Goal: Information Seeking & Learning: Learn about a topic

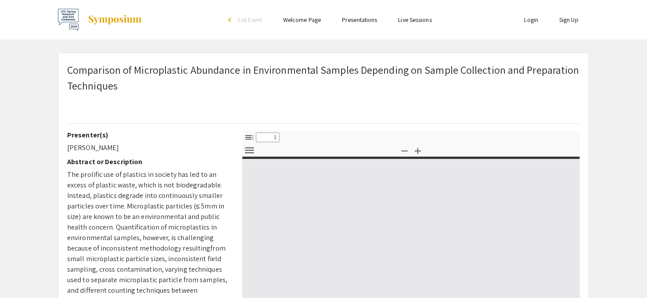
type input "0"
select select "custom"
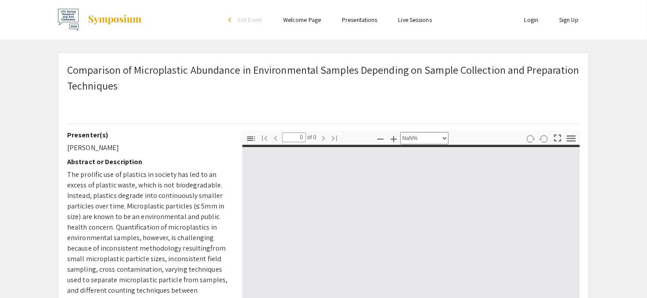
click at [356, 24] on link "Presentations" at bounding box center [359, 20] width 35 height 8
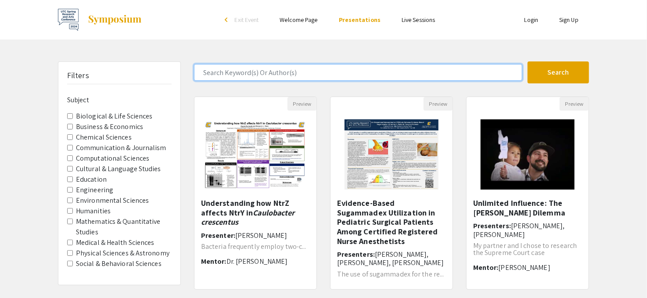
click at [273, 76] on input "Search Keyword(s) Or Author(s)" at bounding box center [358, 72] width 328 height 17
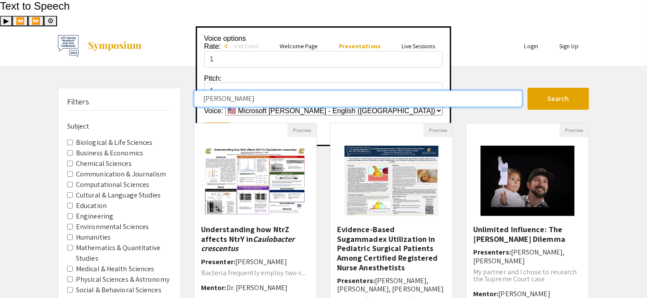
click at [528, 88] on button "Search" at bounding box center [558, 99] width 61 height 22
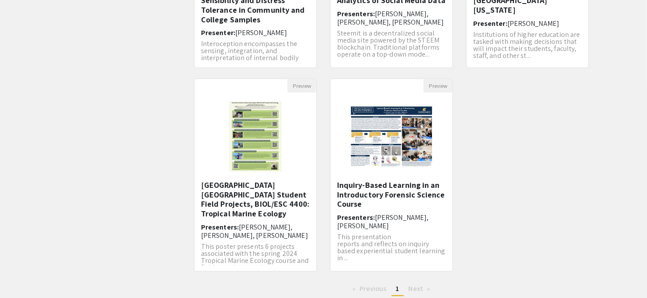
scroll to position [283, 0]
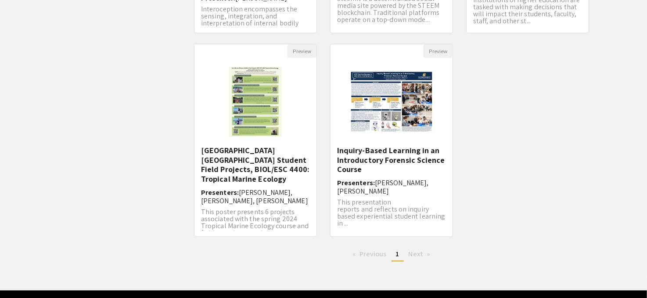
drag, startPoint x: 421, startPoint y: 219, endPoint x: 422, endPoint y: 224, distance: 5.9
click at [421, 224] on div "[PERSON_NAME] Search 5 Results found Preview Study of the Relationship Between …" at bounding box center [391, 37] width 408 height 464
click at [421, 249] on span "Next page" at bounding box center [416, 253] width 14 height 9
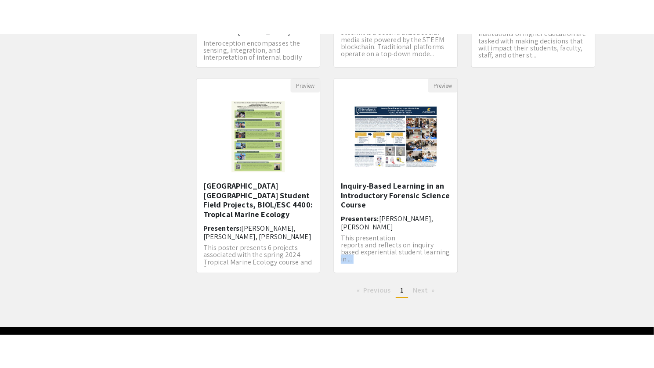
scroll to position [0, 0]
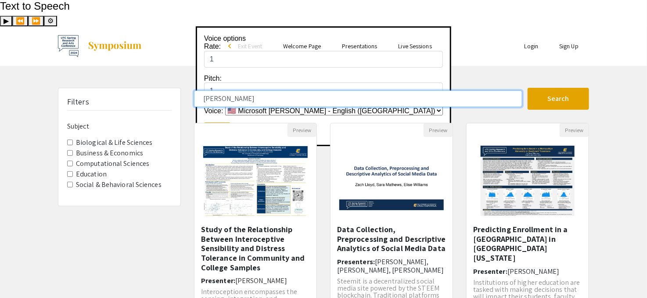
click at [274, 90] on input "[PERSON_NAME]" at bounding box center [358, 98] width 328 height 17
click at [528, 88] on button "Search" at bounding box center [558, 99] width 61 height 22
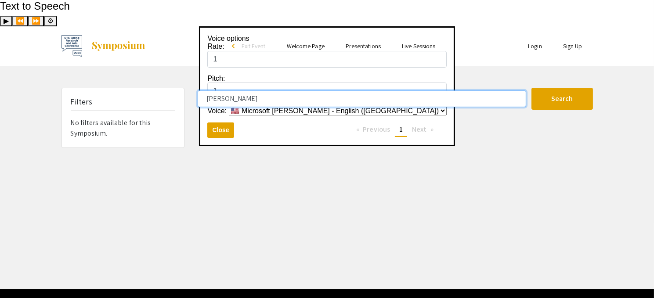
click at [241, 90] on input "[PERSON_NAME]" at bounding box center [362, 98] width 328 height 17
type input "[PERSON_NAME]"
click at [531, 88] on button "Search" at bounding box center [561, 99] width 61 height 22
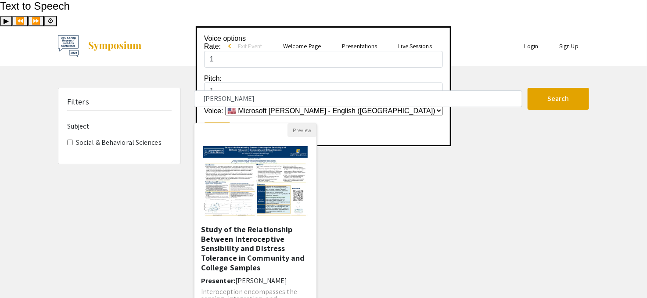
click at [235, 141] on img "Open Presentation <p>Study of the Relationship Between Interoceptive Sensibilit…" at bounding box center [255, 180] width 122 height 87
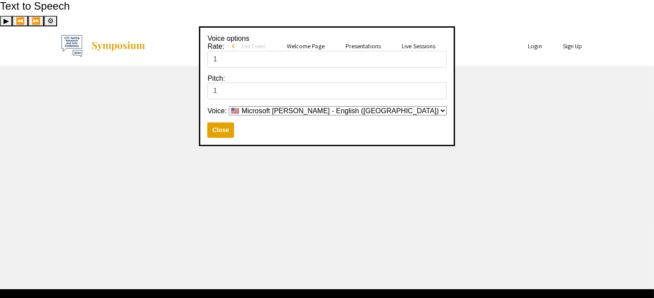
select select "custom"
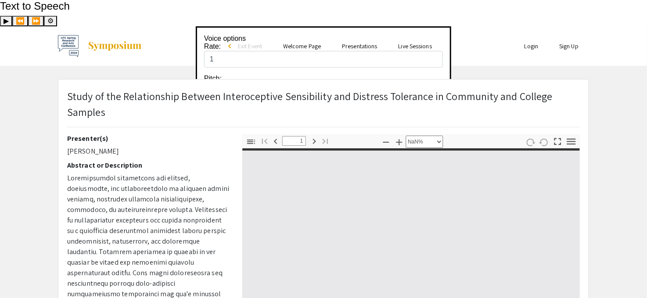
type input "0"
select select "custom"
type input "1"
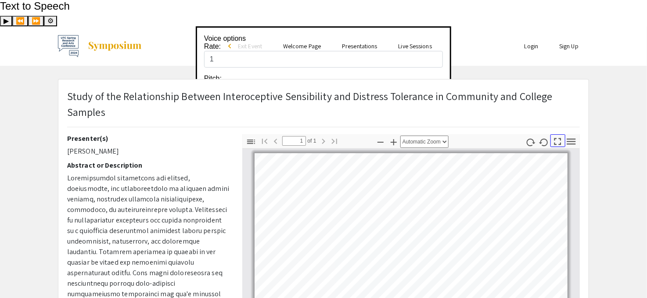
click at [558, 136] on icon "button" at bounding box center [558, 142] width 12 height 12
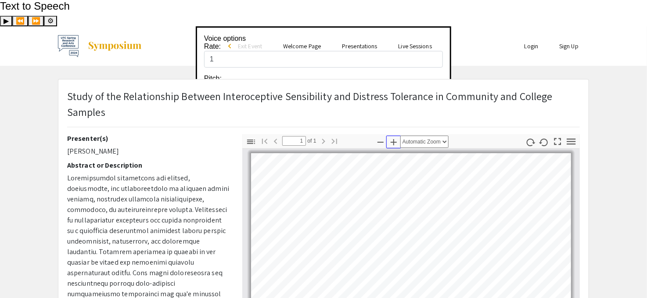
click at [391, 137] on icon "button" at bounding box center [394, 142] width 11 height 11
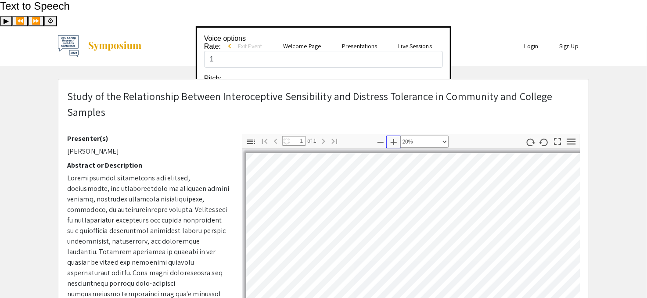
click at [392, 139] on icon "button" at bounding box center [394, 142] width 6 height 6
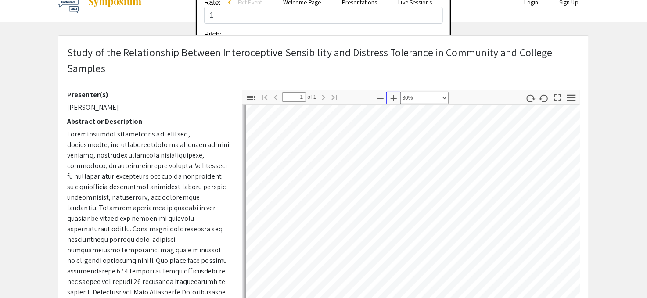
click at [396, 93] on icon "button" at bounding box center [394, 98] width 11 height 11
select select "custom"
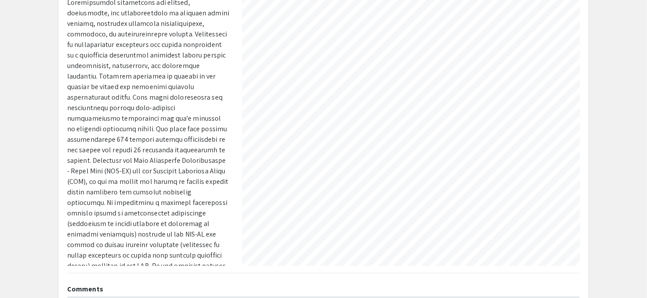
scroll to position [0, 313]
click at [590, 131] on div "Study of the Relationship Between Interoceptive Sensibility and Distress Tolera…" at bounding box center [323, 133] width 544 height 460
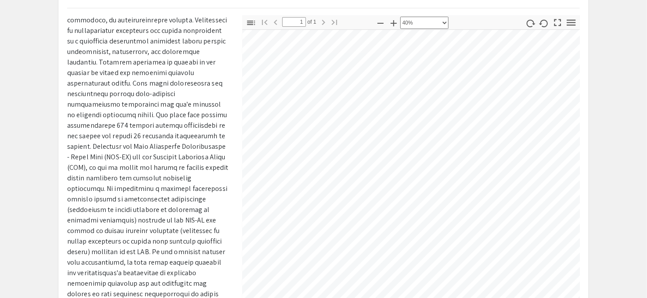
scroll to position [132, 0]
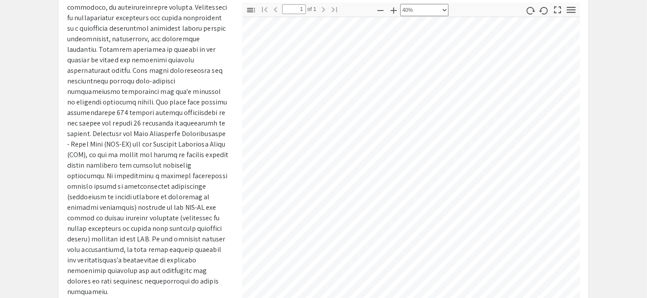
click at [578, 141] on div at bounding box center [411, 163] width 338 height 293
click at [580, 138] on div "Thumbnails Document Outline Attachments Layers Current Outline Item Toggle Side…" at bounding box center [411, 156] width 351 height 307
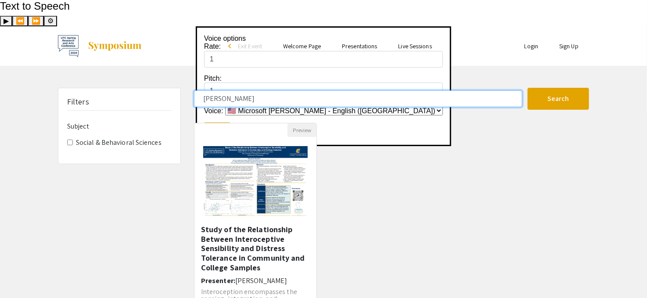
click at [233, 90] on input "[PERSON_NAME]" at bounding box center [358, 98] width 328 height 17
type input "[PERSON_NAME]"
click at [528, 88] on button "Search" at bounding box center [558, 99] width 61 height 22
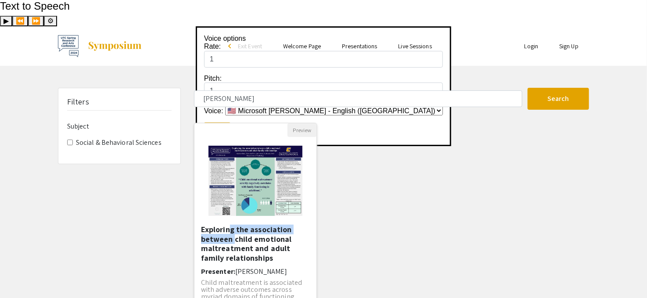
drag, startPoint x: 232, startPoint y: 210, endPoint x: 230, endPoint y: 201, distance: 9.5
click at [230, 225] on h5 "Exploring the association between child emotional maltreatment and adult family…" at bounding box center [255, 244] width 109 height 38
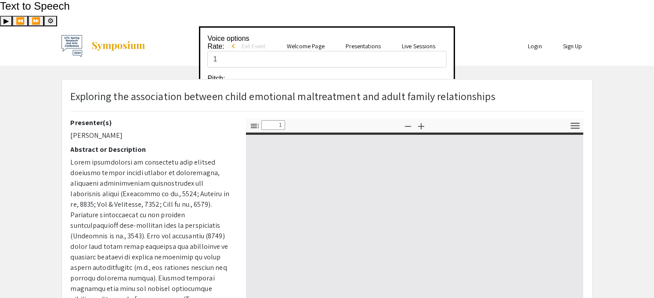
select select "custom"
type input "0"
select select "custom"
type input "1"
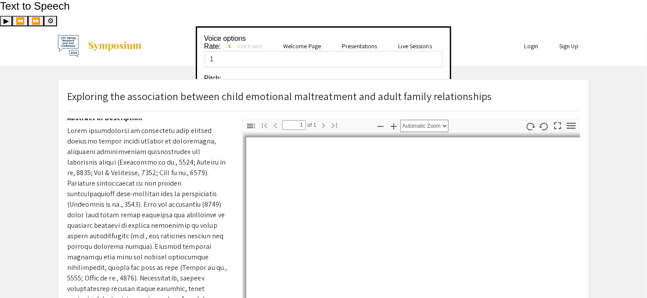
scroll to position [44, 0]
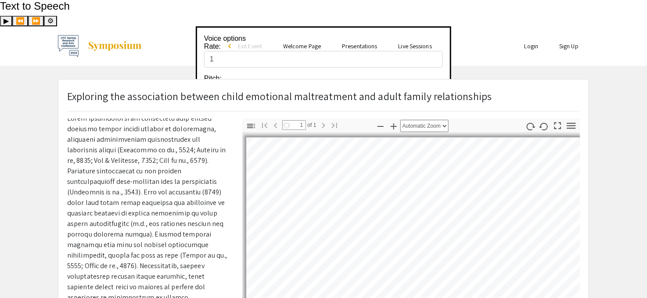
select select "auto"
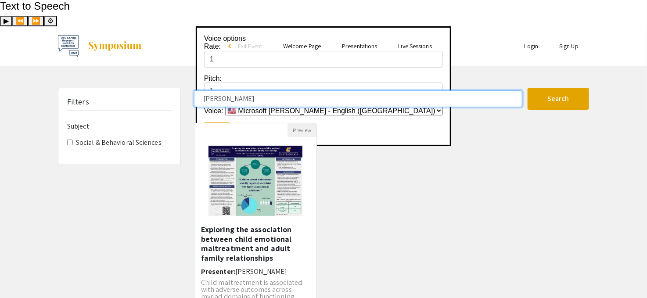
click at [231, 90] on input "[PERSON_NAME]" at bounding box center [358, 98] width 328 height 17
click at [230, 90] on input "[PERSON_NAME]" at bounding box center [358, 98] width 328 height 17
drag, startPoint x: 230, startPoint y: 72, endPoint x: 233, endPoint y: 82, distance: 10.0
click at [232, 88] on form "heather Search" at bounding box center [391, 99] width 408 height 22
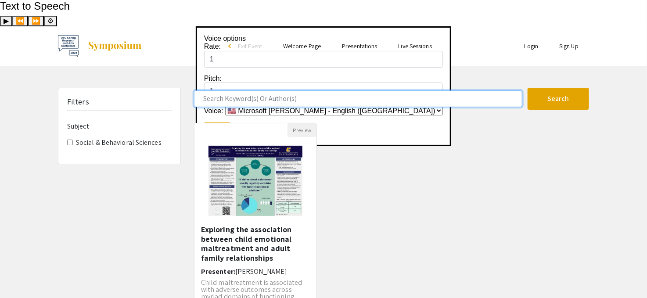
type input "r"
type input "[PERSON_NAME]"
click at [528, 88] on button "Search" at bounding box center [558, 99] width 61 height 22
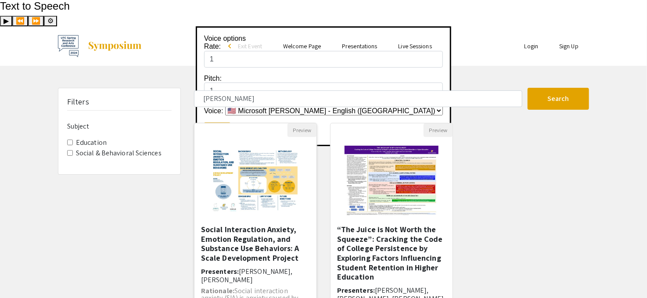
click at [223, 227] on h5 "Social Interaction Anxiety, Emotion Regulation, and Substance Use Behaviors: A …" at bounding box center [255, 244] width 109 height 38
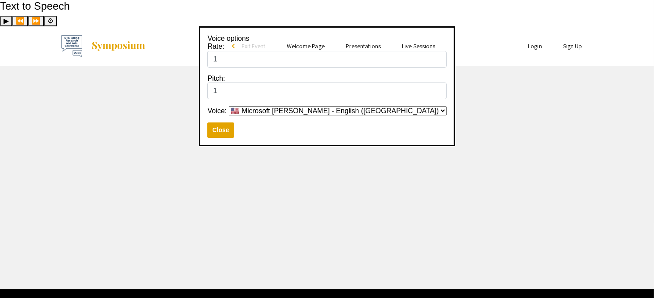
select select "custom"
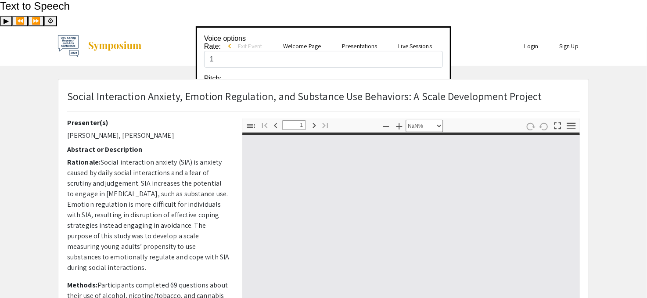
type input "0"
select select "custom"
type input "1"
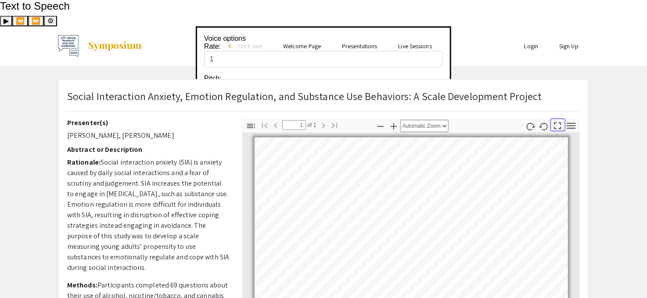
click at [554, 120] on icon "button" at bounding box center [558, 126] width 12 height 12
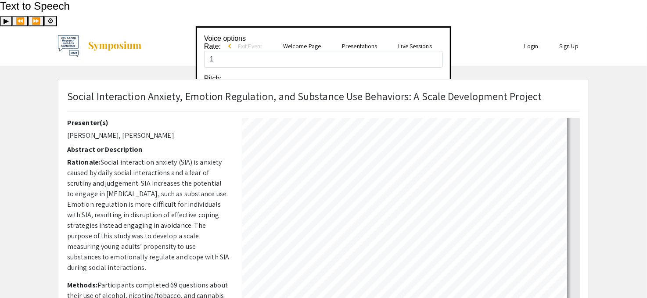
select select "auto"
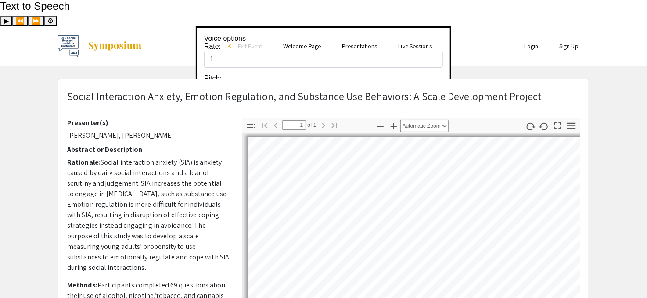
scroll to position [0, 0]
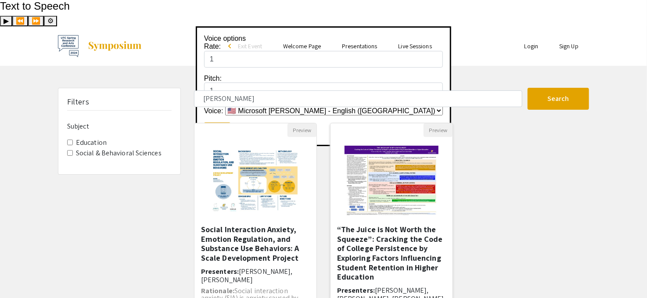
click at [384, 157] on img at bounding box center [391, 181] width 111 height 88
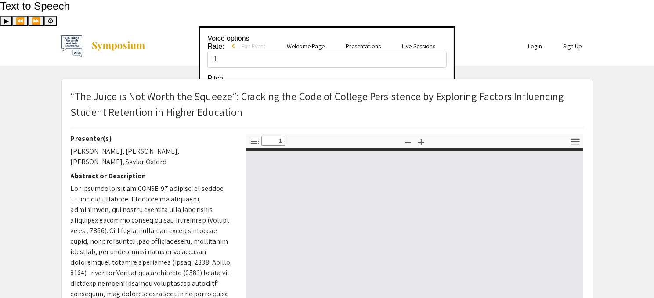
select select "custom"
type input "0"
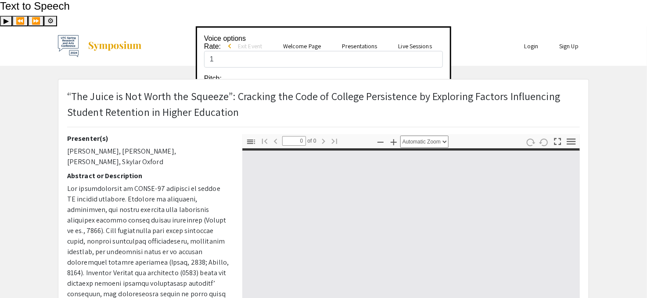
select select "custom"
type input "1"
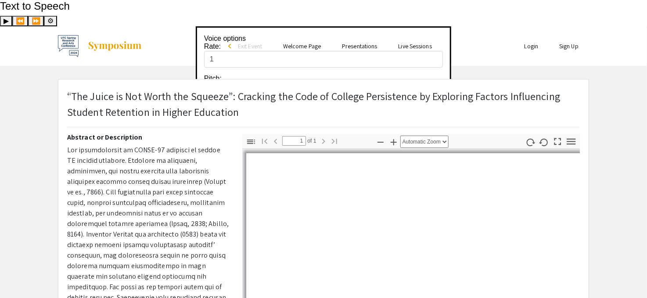
scroll to position [81, 0]
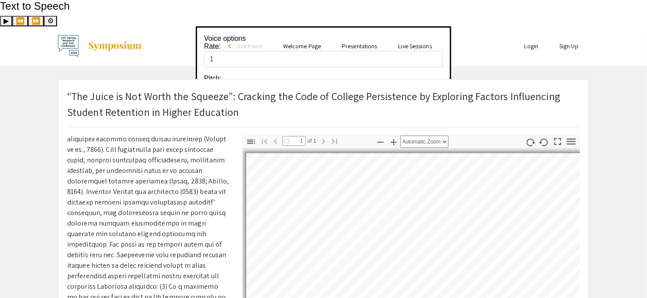
select select "auto"
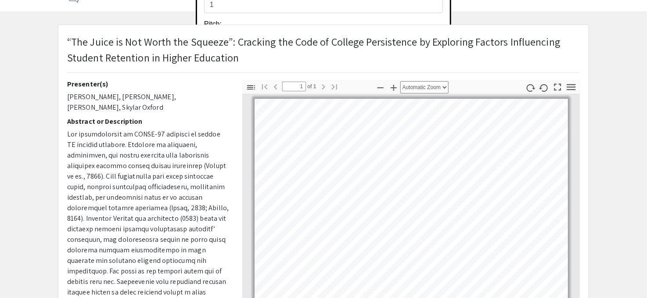
scroll to position [44, 0]
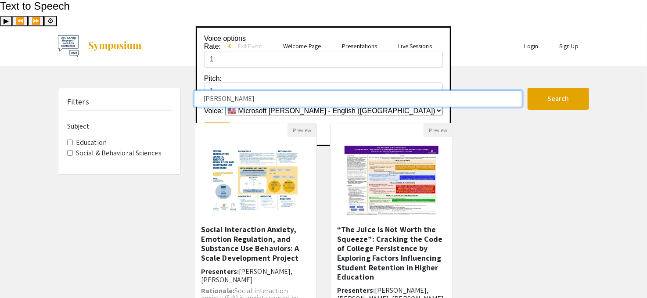
click at [233, 90] on input "[PERSON_NAME]" at bounding box center [358, 98] width 328 height 17
type input "[PERSON_NAME]"
click at [528, 88] on button "Search" at bounding box center [558, 99] width 61 height 22
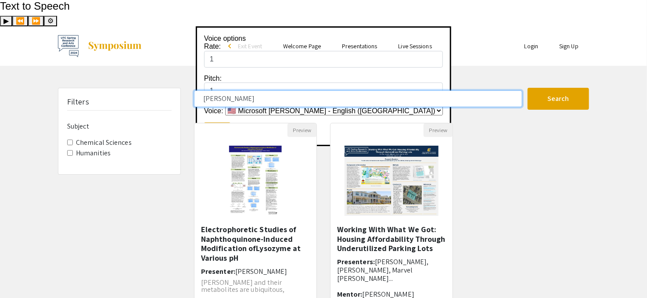
click at [261, 90] on input "[PERSON_NAME]" at bounding box center [358, 98] width 328 height 17
click at [528, 88] on button "Search" at bounding box center [558, 99] width 61 height 22
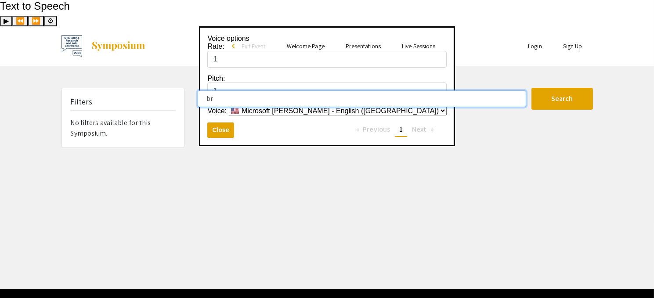
type input "b"
type input "[PERSON_NAME]"
click at [531, 88] on button "Search" at bounding box center [561, 99] width 61 height 22
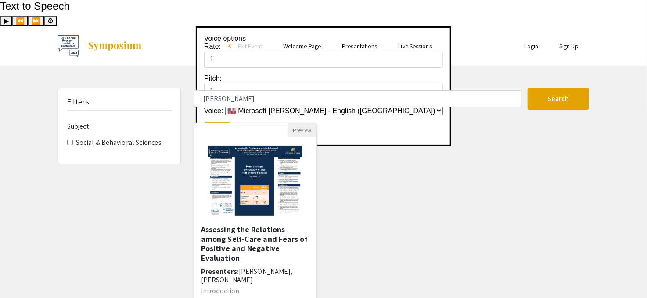
click at [257, 225] on h5 "Assessing the Relations among Self-Care and Fears of Positive and Negative Eval…" at bounding box center [255, 244] width 109 height 38
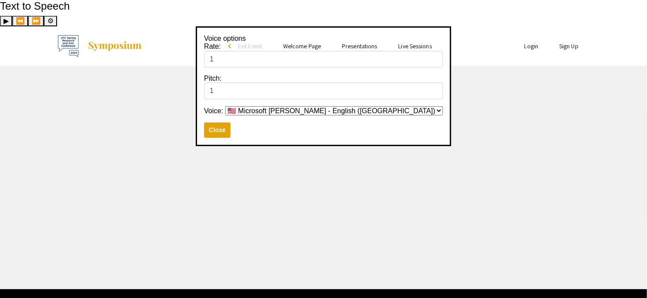
select select "custom"
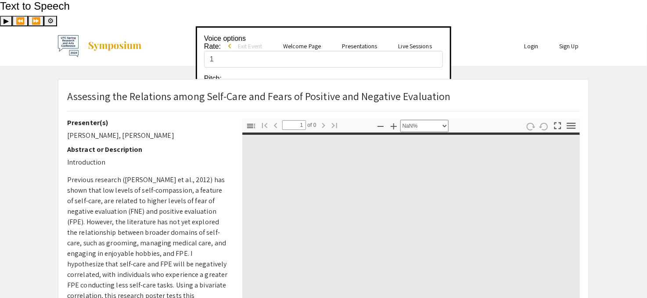
type input "0"
select select "custom"
type input "1"
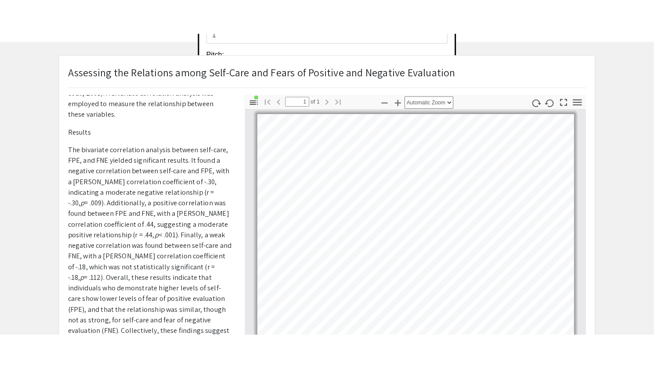
scroll to position [88, 0]
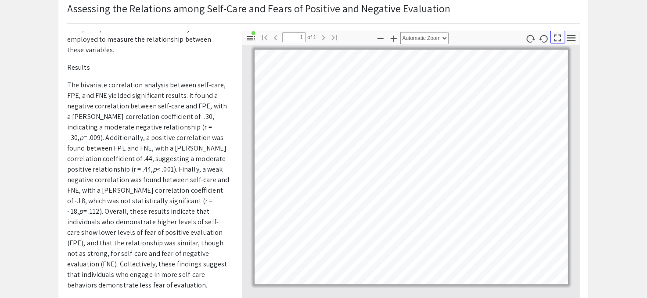
click at [560, 32] on icon "button" at bounding box center [558, 38] width 12 height 12
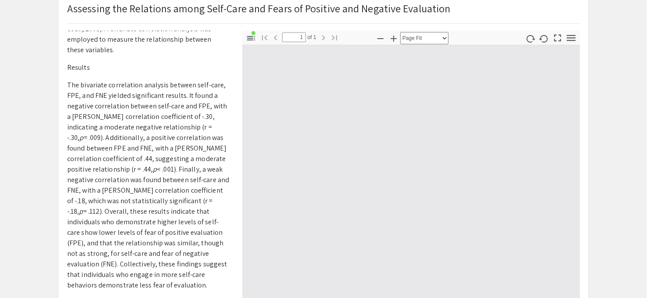
scroll to position [367, 0]
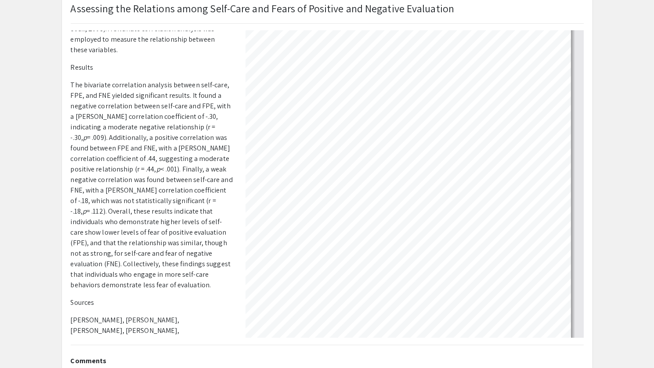
select select "auto"
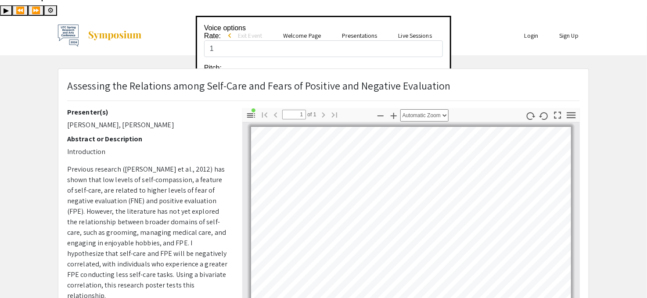
scroll to position [0, 0]
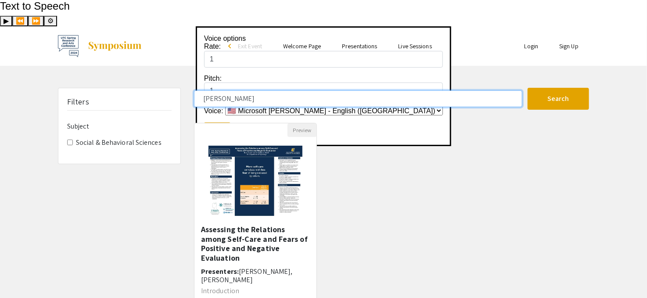
click at [234, 90] on input "[PERSON_NAME]" at bounding box center [358, 98] width 328 height 17
type input "[PERSON_NAME]"
click at [227, 90] on input "[PERSON_NAME]" at bounding box center [358, 98] width 328 height 17
drag, startPoint x: 227, startPoint y: 67, endPoint x: 233, endPoint y: 64, distance: 6.5
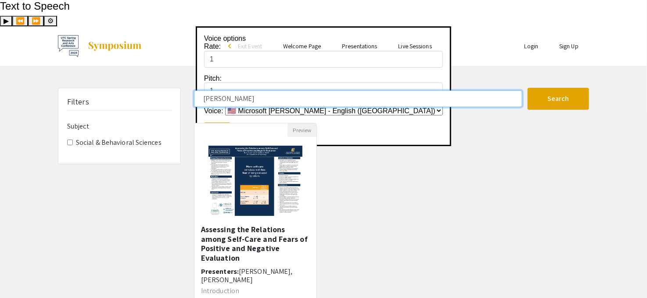
click at [227, 90] on input "[PERSON_NAME]" at bounding box center [358, 98] width 328 height 17
type input "v"
click at [528, 88] on button "Search" at bounding box center [558, 99] width 61 height 22
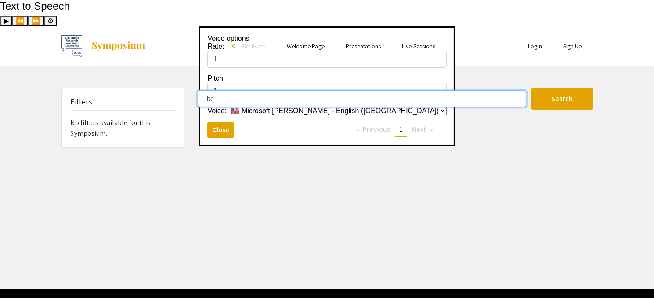
type input "b"
click at [531, 88] on button "Search" at bounding box center [561, 99] width 61 height 22
type input "[PERSON_NAME]"
click at [531, 88] on button "Search" at bounding box center [561, 99] width 61 height 22
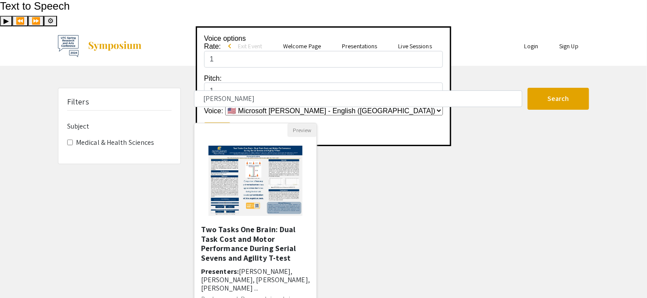
click at [281, 179] on img "Open Presentation <p>Two Tasks One Brain: Dual Task Cost and Motor Performance …" at bounding box center [255, 181] width 111 height 88
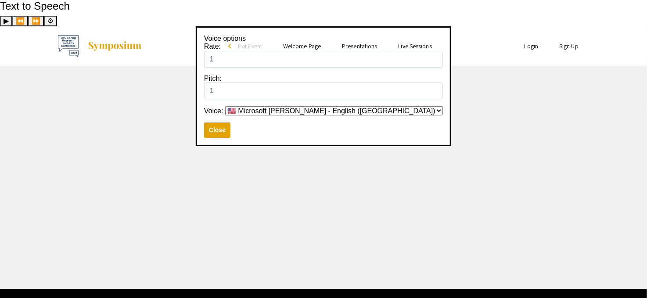
select select "custom"
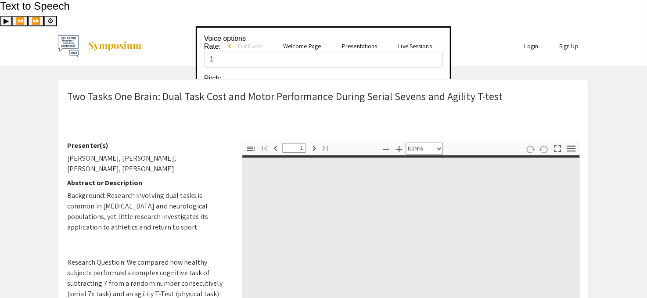
type input "0"
select select "custom"
type input "1"
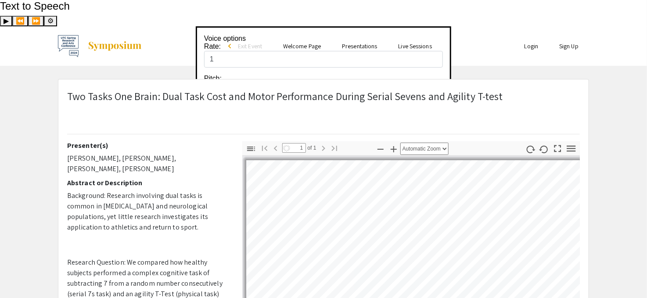
select select "auto"
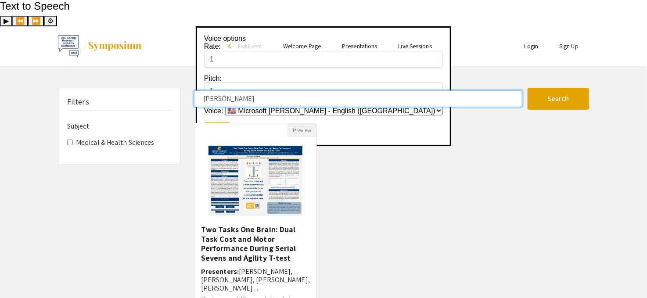
click at [238, 90] on input "[PERSON_NAME]" at bounding box center [358, 98] width 328 height 17
drag, startPoint x: 238, startPoint y: 72, endPoint x: 251, endPoint y: 65, distance: 14.5
click at [239, 90] on input "[PERSON_NAME]" at bounding box center [358, 98] width 328 height 17
type input "b"
click at [528, 88] on button "Search" at bounding box center [558, 99] width 61 height 22
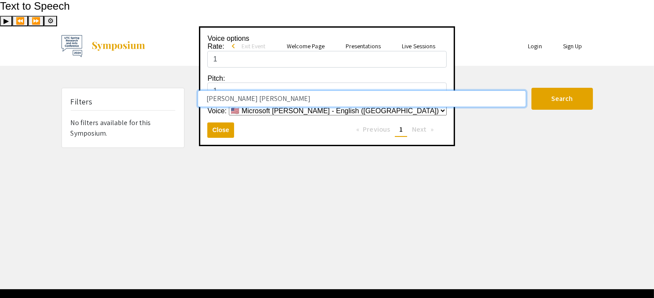
type input "[PERSON_NAME] [PERSON_NAME]"
click at [531, 88] on button "Search" at bounding box center [561, 99] width 61 height 22
click at [264, 90] on input "[PERSON_NAME] [PERSON_NAME]" at bounding box center [362, 98] width 328 height 17
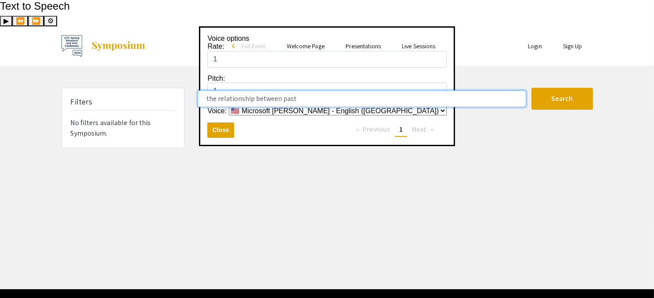
click at [531, 88] on button "Search" at bounding box center [561, 99] width 61 height 22
click at [229, 90] on input "the relationship between past" at bounding box center [362, 98] width 328 height 17
click at [270, 90] on input "the relationship between past" at bounding box center [362, 98] width 328 height 17
click at [308, 90] on input "the relationship between past" at bounding box center [362, 98] width 328 height 17
type input "the relationship between past socially"
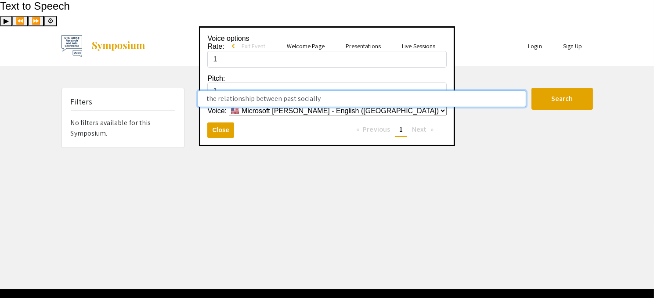
click at [531, 88] on button "Search" at bounding box center [561, 99] width 61 height 22
drag, startPoint x: 342, startPoint y: 72, endPoint x: 130, endPoint y: 36, distance: 214.6
click at [131, 36] on div "Skip navigation arrow_back_ios Exit Event Welcome Page Presentations Live Sessi…" at bounding box center [327, 157] width 654 height 263
type input "[PERSON_NAME]"
click at [531, 88] on button "Search" at bounding box center [561, 99] width 61 height 22
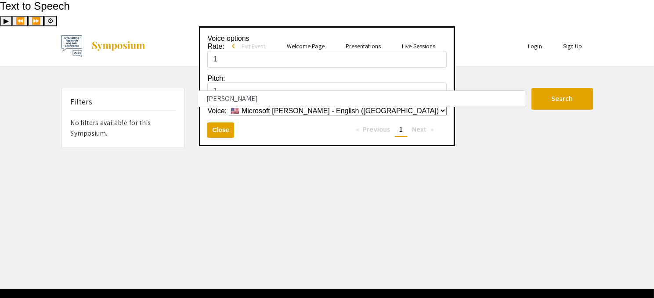
click at [255, 42] on span "Exit Event" at bounding box center [253, 46] width 24 height 8
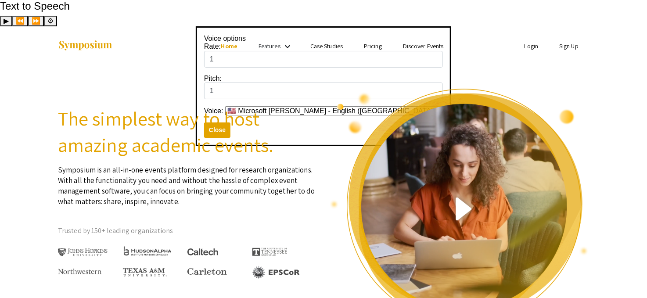
click at [346, 41] on li "Case Studies" at bounding box center [327, 46] width 54 height 11
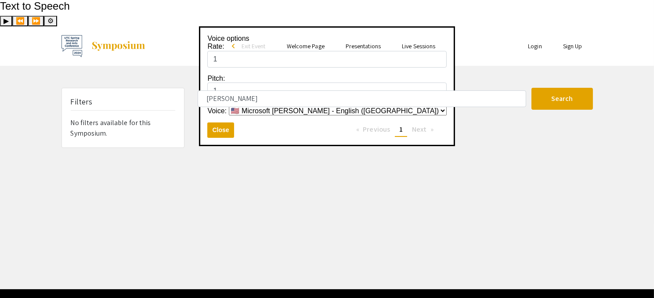
click at [346, 42] on link "Presentations" at bounding box center [363, 46] width 35 height 8
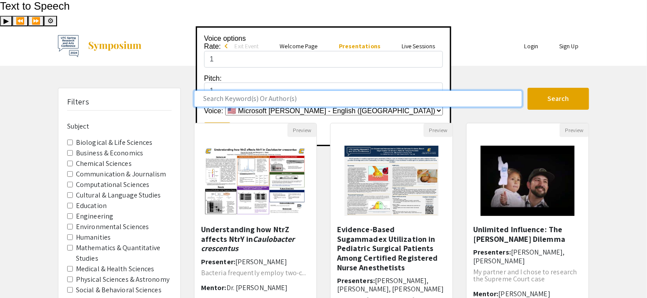
click at [310, 90] on input "Search Keyword(s) Or Author(s)" at bounding box center [358, 98] width 328 height 17
click at [528, 88] on button "Search" at bounding box center [558, 99] width 61 height 22
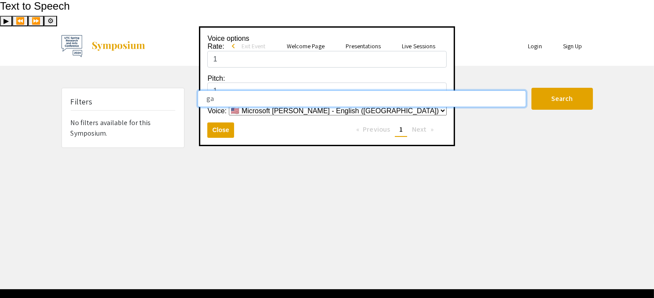
type input "g"
click at [253, 90] on input "Search Keyword(s) Or Author(s)" at bounding box center [362, 98] width 328 height 17
click at [531, 88] on button "Search" at bounding box center [561, 99] width 61 height 22
click at [258, 90] on input "[PERSON_NAME]" at bounding box center [362, 98] width 328 height 17
click at [259, 90] on input "[PERSON_NAME]" at bounding box center [362, 98] width 328 height 17
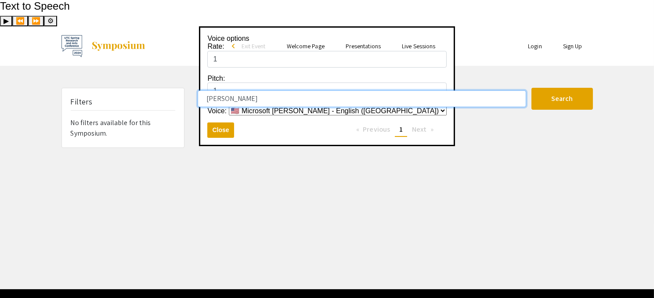
click at [259, 90] on input "[PERSON_NAME]" at bounding box center [362, 98] width 328 height 17
type input "w"
type input "lilli"
click at [531, 88] on button "Search" at bounding box center [561, 99] width 61 height 22
